Goal: Task Accomplishment & Management: Use online tool/utility

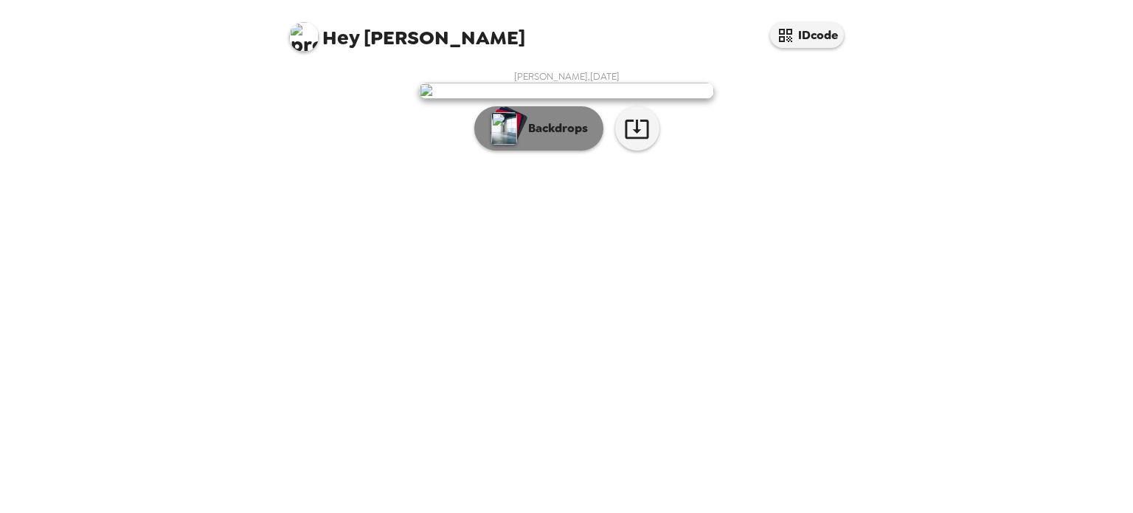
click at [516, 143] on div "button" at bounding box center [510, 124] width 36 height 38
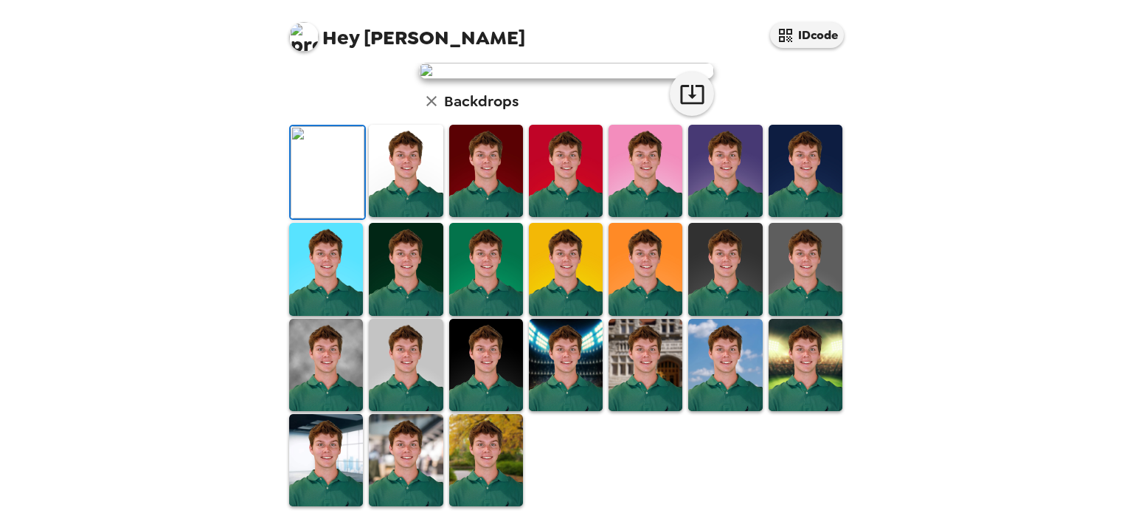
scroll to position [18, 0]
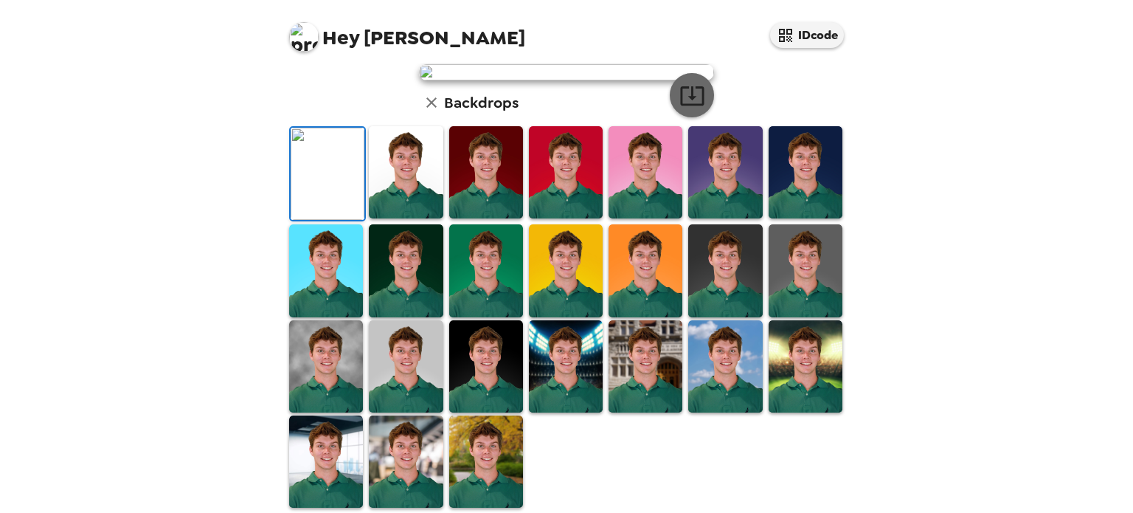
click at [694, 108] on icon "button" at bounding box center [692, 96] width 26 height 26
